Goal: Obtain resource: Obtain resource

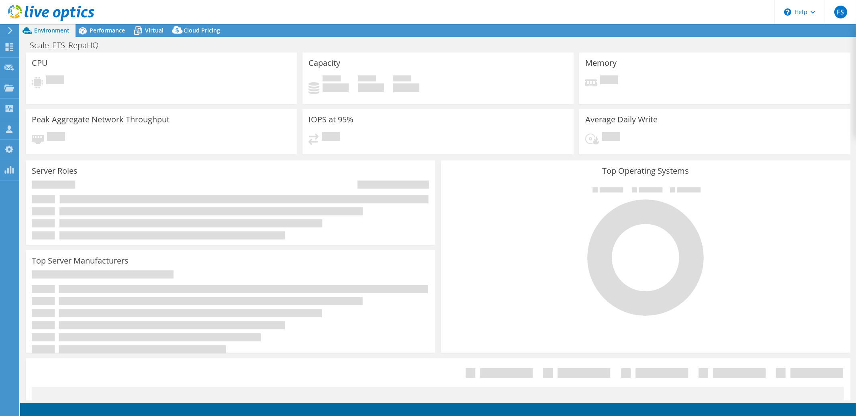
select select "USD"
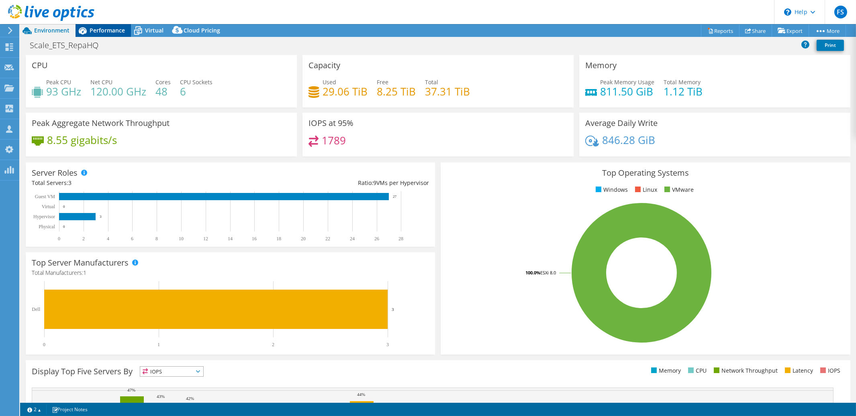
click at [105, 33] on span "Performance" at bounding box center [107, 31] width 35 height 8
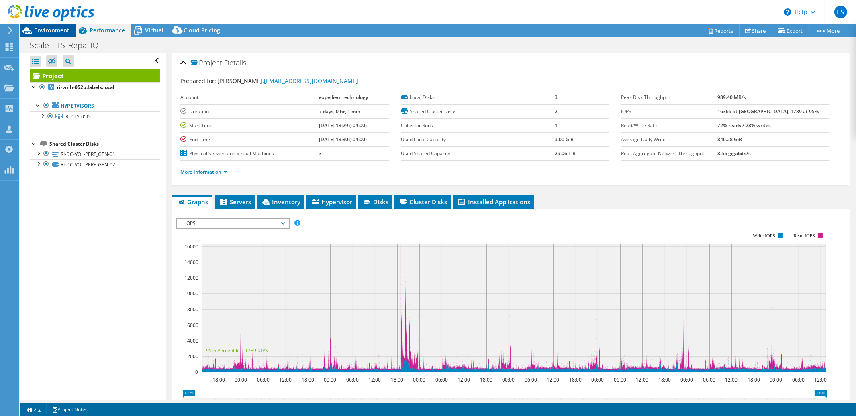
click at [59, 30] on span "Environment" at bounding box center [51, 31] width 35 height 8
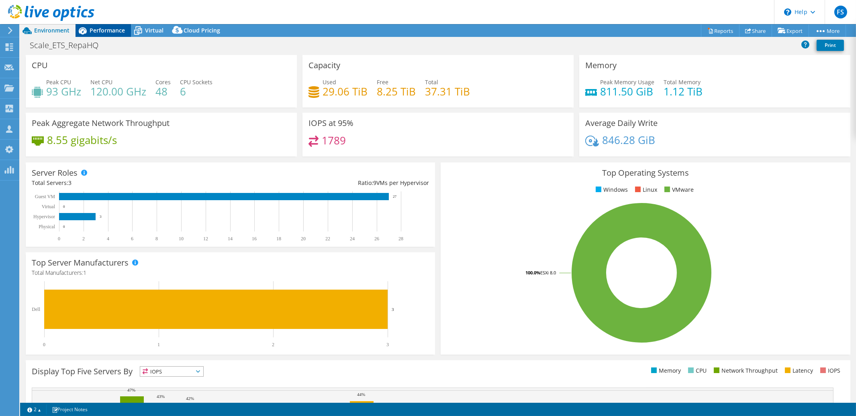
click at [106, 33] on span "Performance" at bounding box center [107, 31] width 35 height 8
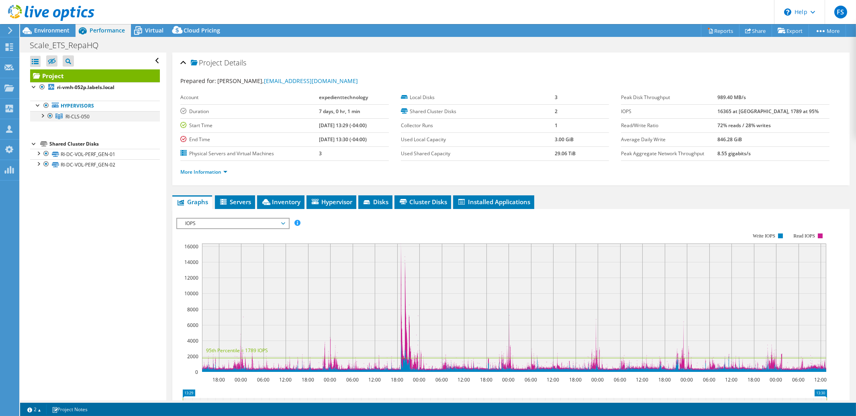
click at [41, 118] on div at bounding box center [42, 115] width 8 height 8
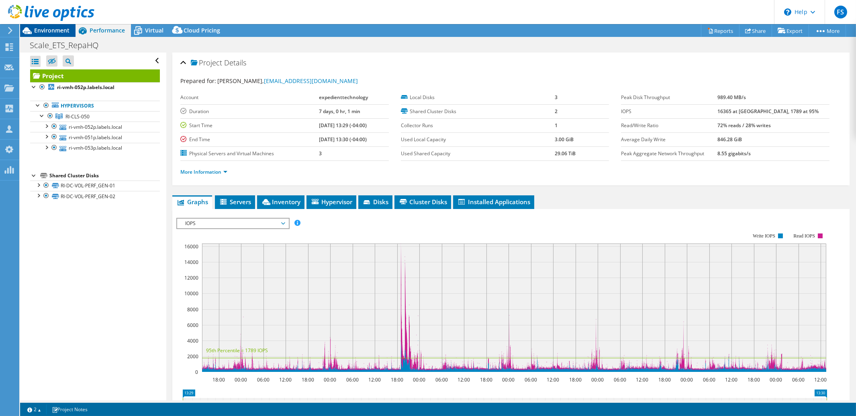
click at [52, 32] on span "Environment" at bounding box center [51, 31] width 35 height 8
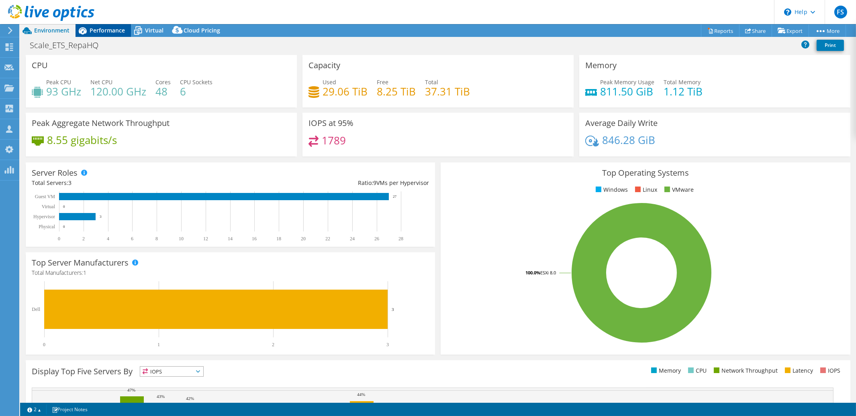
click at [111, 33] on span "Performance" at bounding box center [107, 31] width 35 height 8
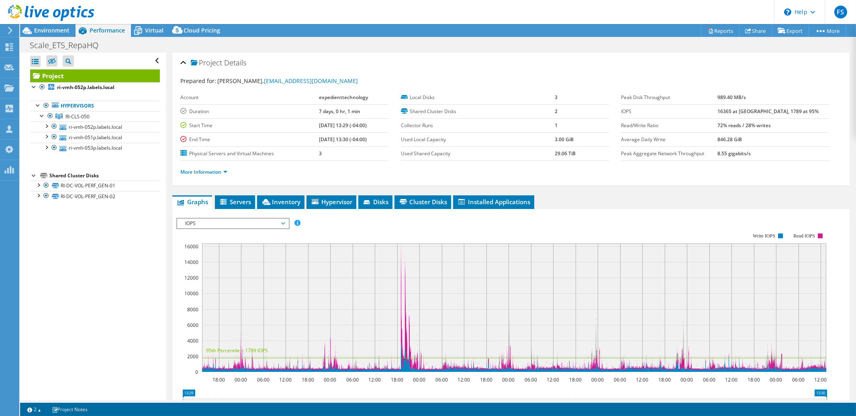
click at [284, 223] on icon at bounding box center [283, 223] width 4 height 2
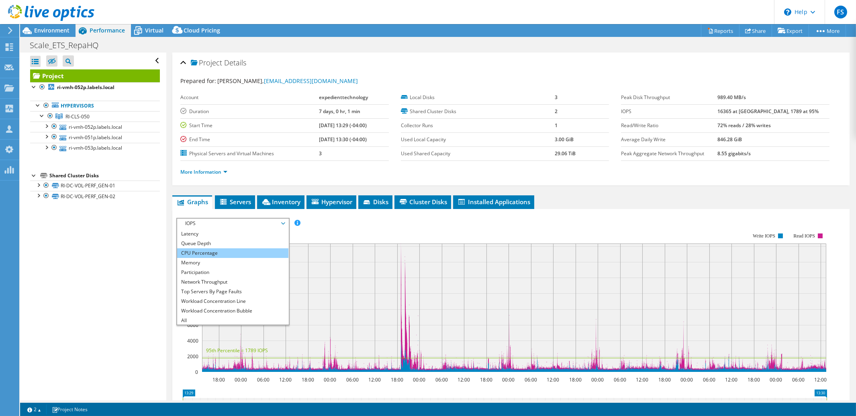
scroll to position [29, 0]
click at [237, 297] on li "Workload Concentration Line" at bounding box center [232, 301] width 111 height 10
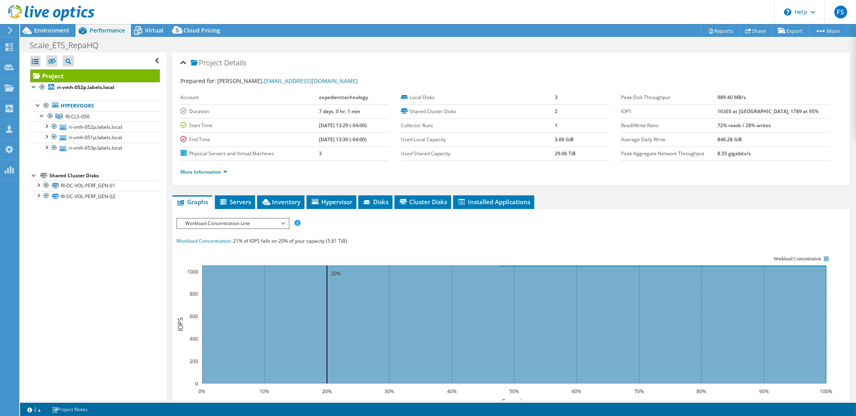
click at [283, 223] on span "Workload Concentration Line" at bounding box center [232, 224] width 103 height 10
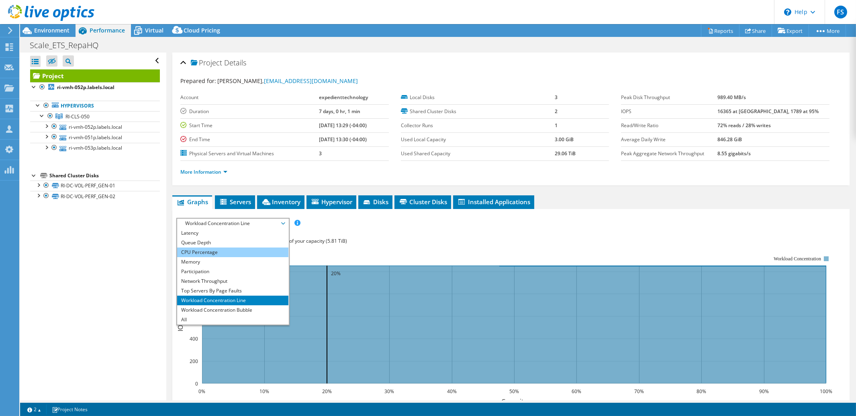
click at [242, 252] on li "CPU Percentage" at bounding box center [232, 253] width 111 height 10
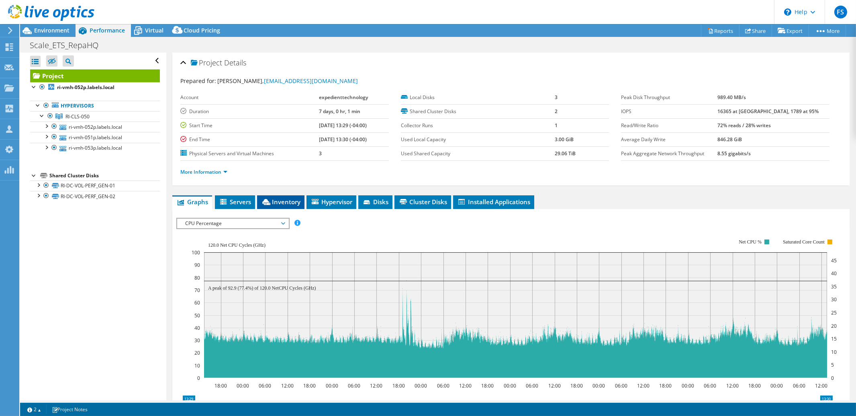
click at [288, 202] on span "Inventory" at bounding box center [280, 202] width 39 height 8
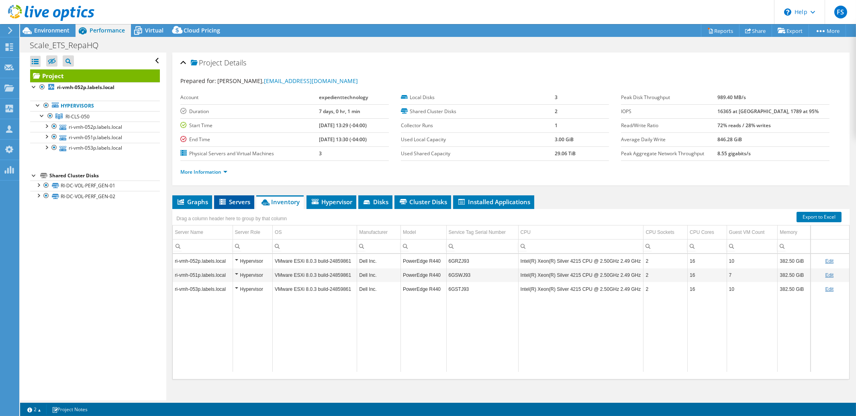
click at [238, 202] on span "Servers" at bounding box center [234, 202] width 32 height 8
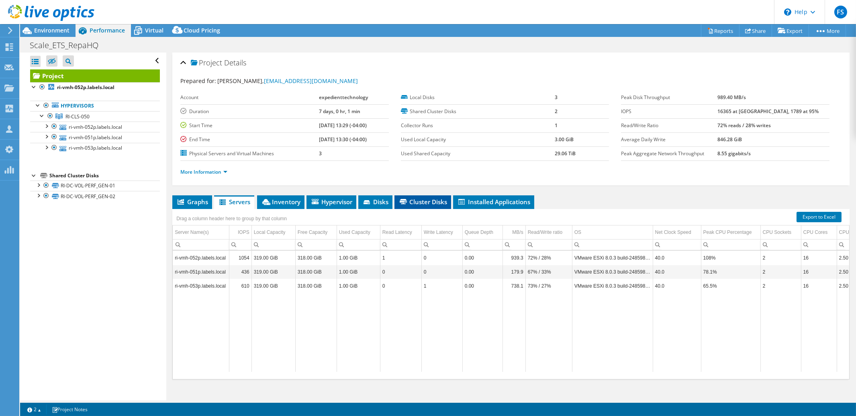
click at [420, 202] on span "Cluster Disks" at bounding box center [422, 202] width 49 height 8
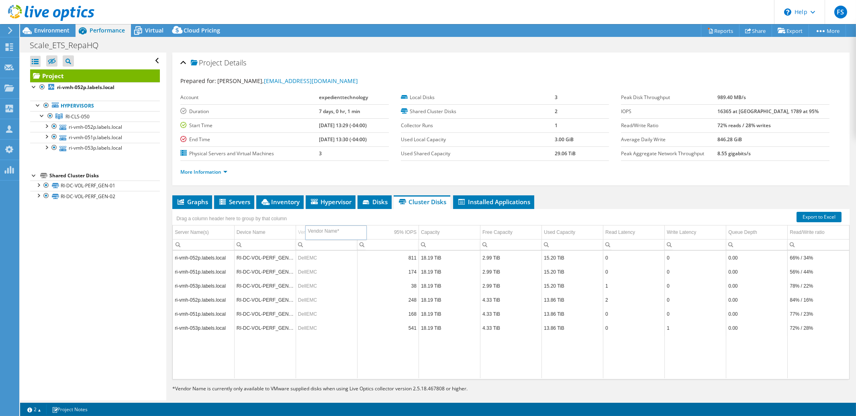
drag, startPoint x: 294, startPoint y: 230, endPoint x: 306, endPoint y: 231, distance: 11.3
click at [286, 203] on span "Inventory" at bounding box center [279, 202] width 39 height 8
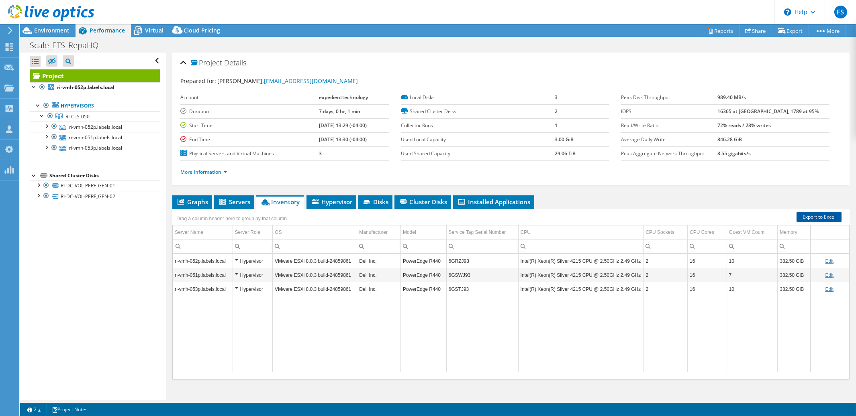
click at [811, 216] on link "Export to Excel" at bounding box center [818, 217] width 45 height 10
click at [687, 388] on div "Graphs Servers Inventory Hypervisor Disks Cluster Disks Installed Applications …" at bounding box center [510, 296] width 677 height 201
click at [153, 30] on span "Virtual" at bounding box center [154, 31] width 18 height 8
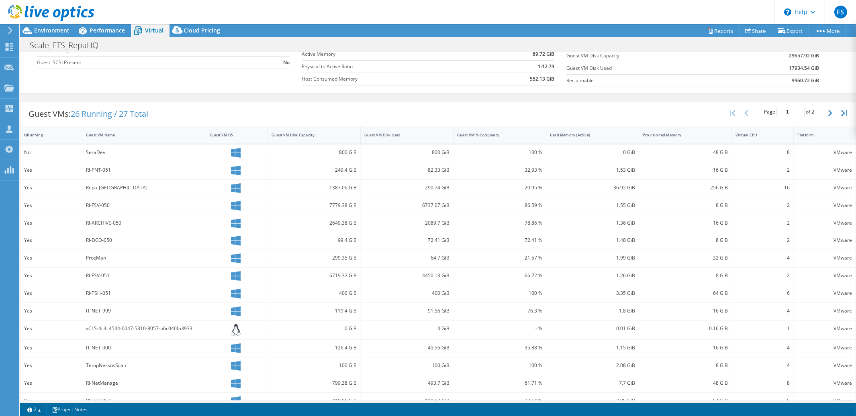
scroll to position [123, 0]
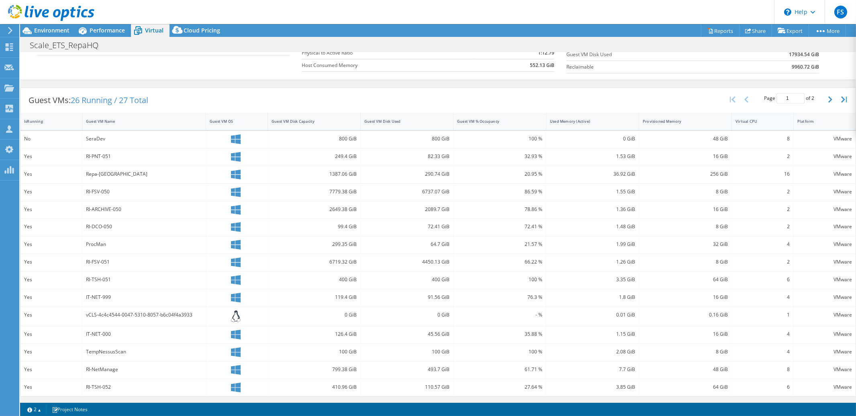
click at [766, 126] on div "Virtual CPU" at bounding box center [758, 121] width 52 height 12
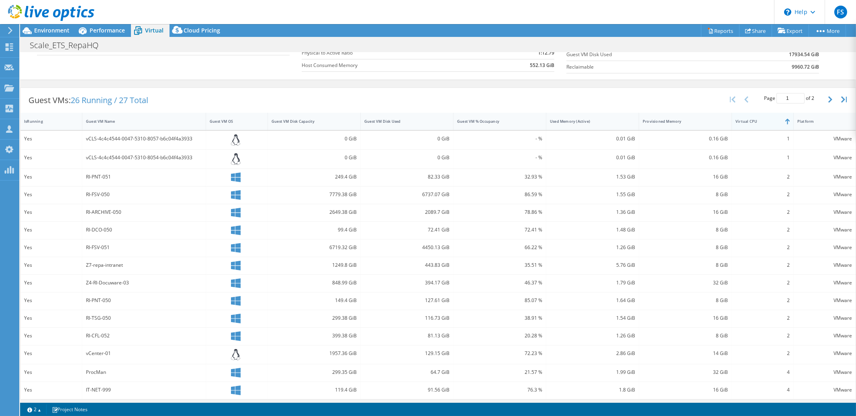
click at [766, 125] on div "Virtual CPU" at bounding box center [758, 121] width 52 height 12
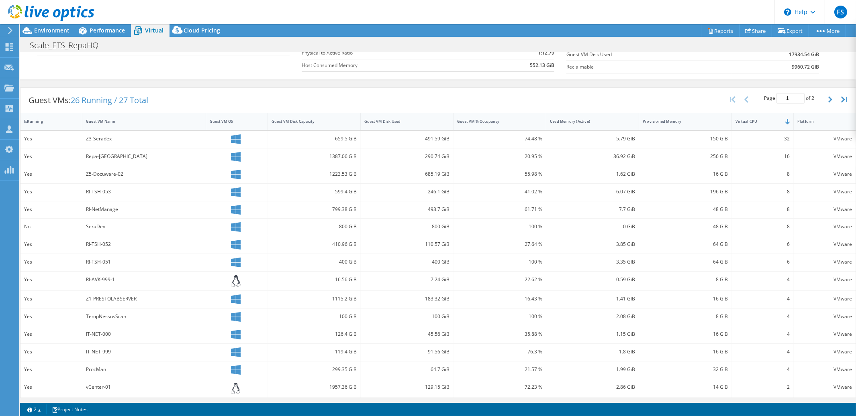
scroll to position [124, 0]
click at [709, 122] on div "Provisioned Memory" at bounding box center [679, 119] width 75 height 5
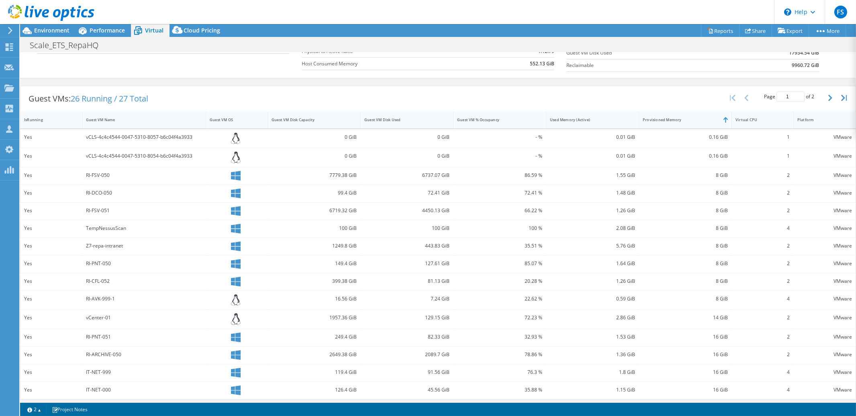
click at [709, 122] on div "Provisioned Memory" at bounding box center [679, 119] width 75 height 5
